Goal: Register for event/course

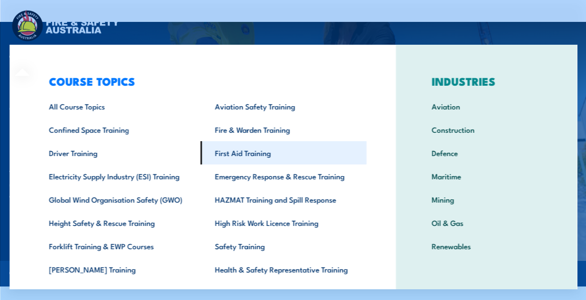
click at [242, 154] on link "First Aid Training" at bounding box center [283, 152] width 166 height 23
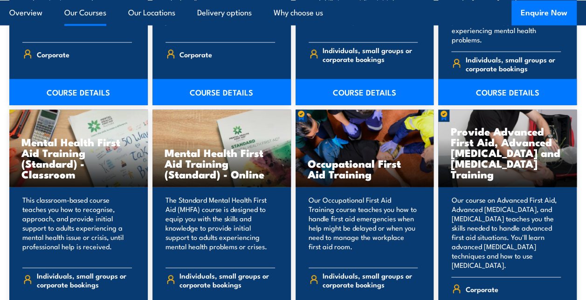
scroll to position [901, 0]
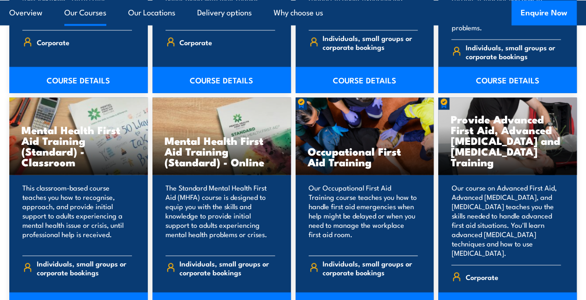
click at [356, 293] on link "COURSE DETAILS" at bounding box center [364, 306] width 138 height 26
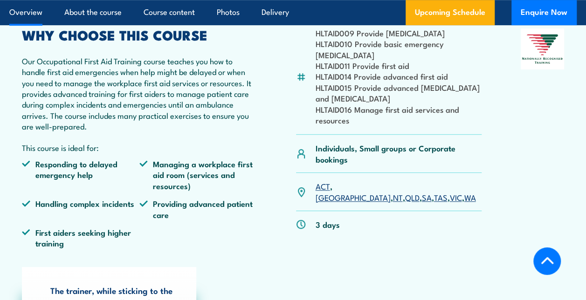
scroll to position [298, 0]
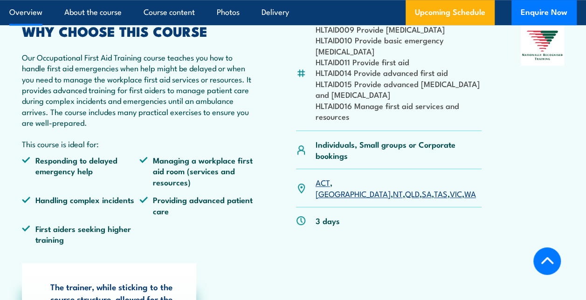
click at [341, 194] on link "[GEOGRAPHIC_DATA]" at bounding box center [352, 193] width 75 height 11
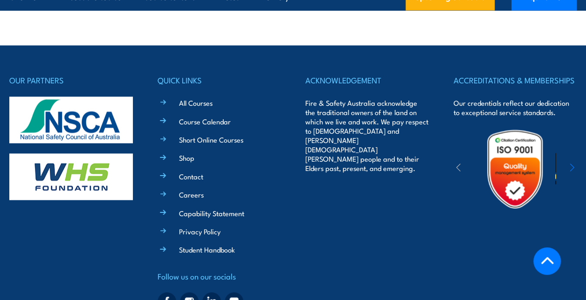
scroll to position [2656, 0]
